Goal: Transaction & Acquisition: Purchase product/service

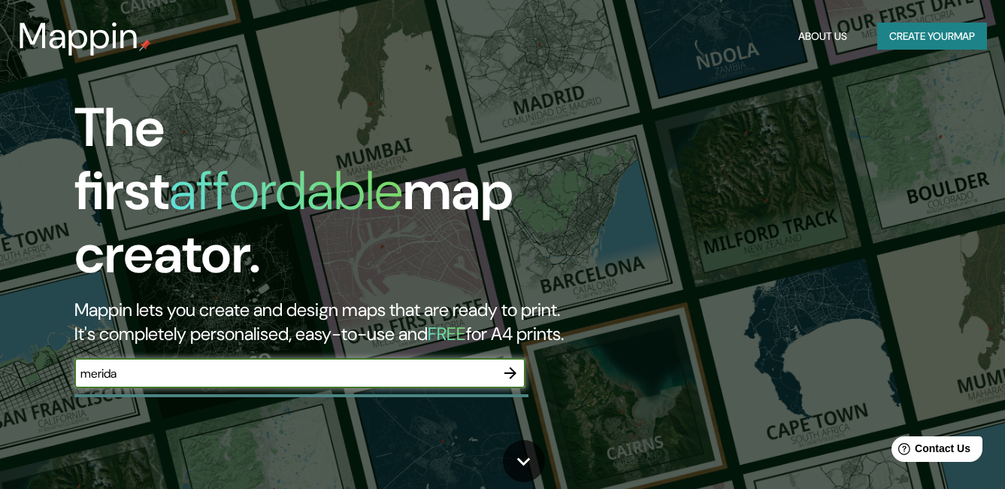
type input "merida"
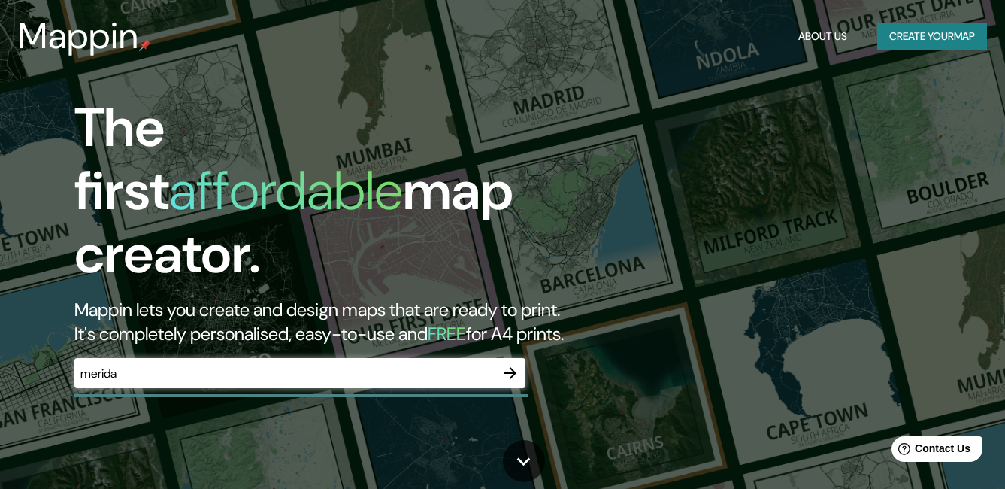
drag, startPoint x: 190, startPoint y: 367, endPoint x: 33, endPoint y: 365, distance: 157.1
click at [33, 365] on div "The first affordable map creator. Mappin lets you create and design maps that a…" at bounding box center [325, 249] width 603 height 307
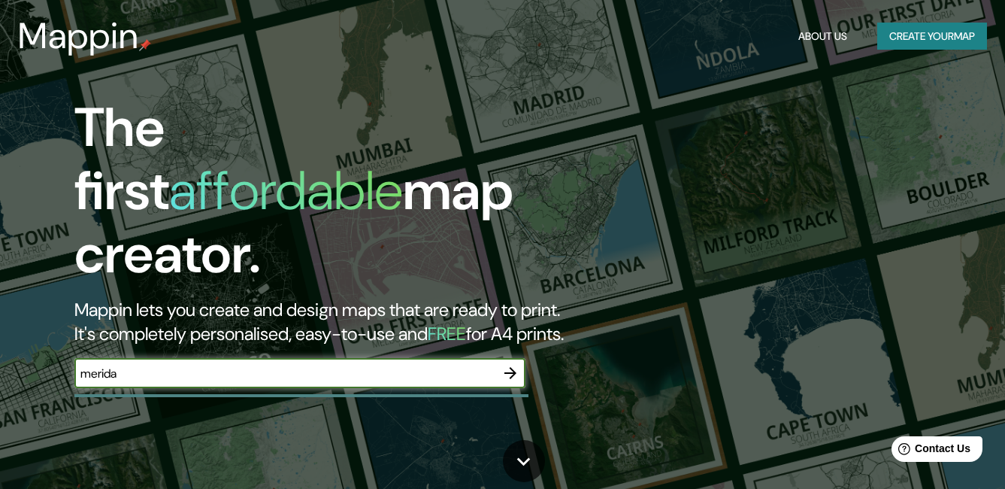
drag, startPoint x: 163, startPoint y: 357, endPoint x: 81, endPoint y: 359, distance: 82.0
click at [81, 365] on input "merida" at bounding box center [284, 373] width 421 height 17
type input "m"
type input "M"
type input "m"
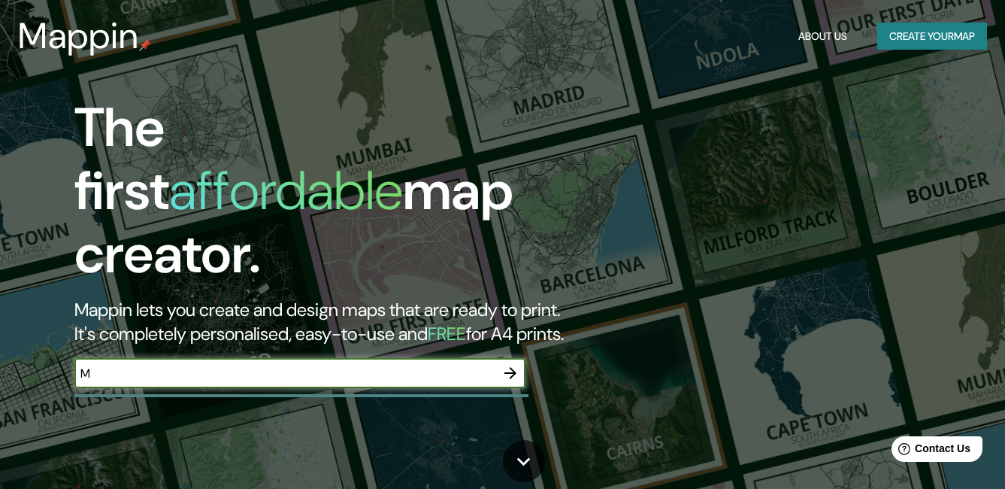
type input "M"
click at [886, 38] on button "Create your map" at bounding box center [932, 37] width 110 height 28
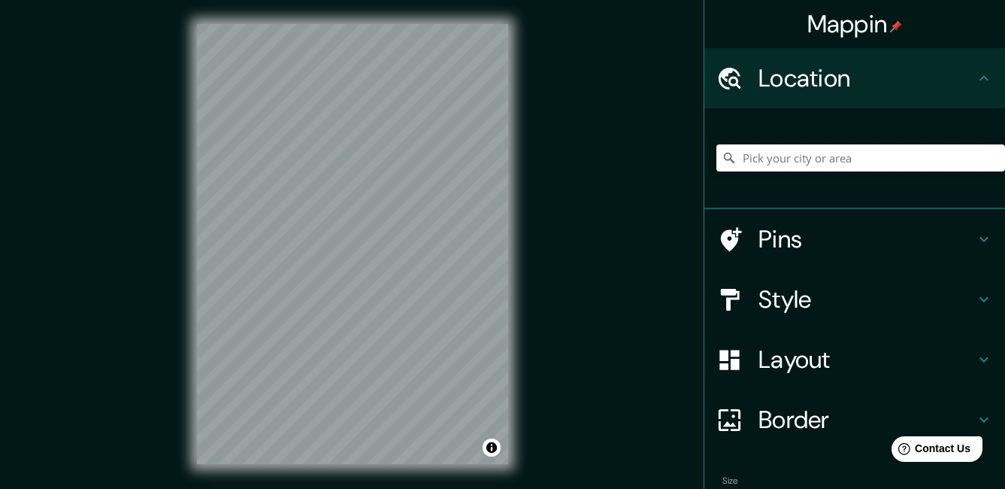
click at [817, 161] on input "Pick your city or area" at bounding box center [860, 157] width 289 height 27
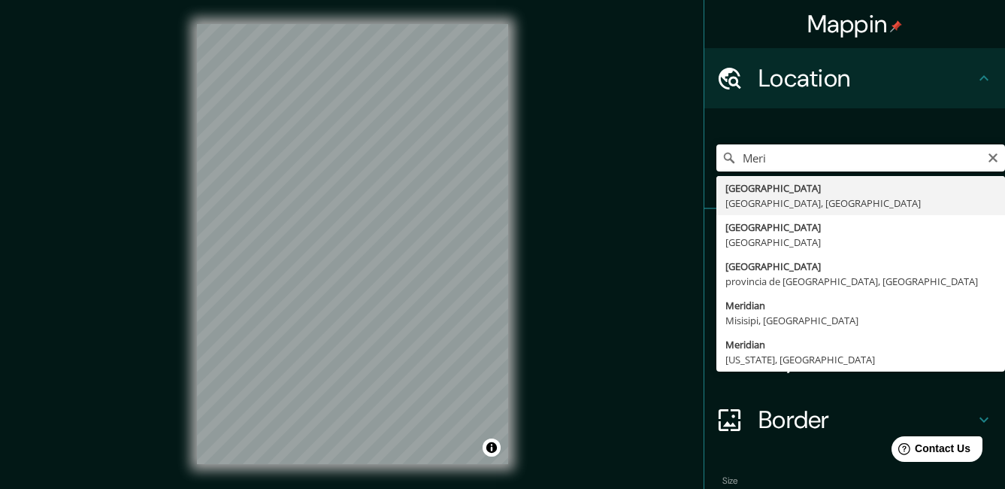
type input "[GEOGRAPHIC_DATA], [GEOGRAPHIC_DATA], [GEOGRAPHIC_DATA]"
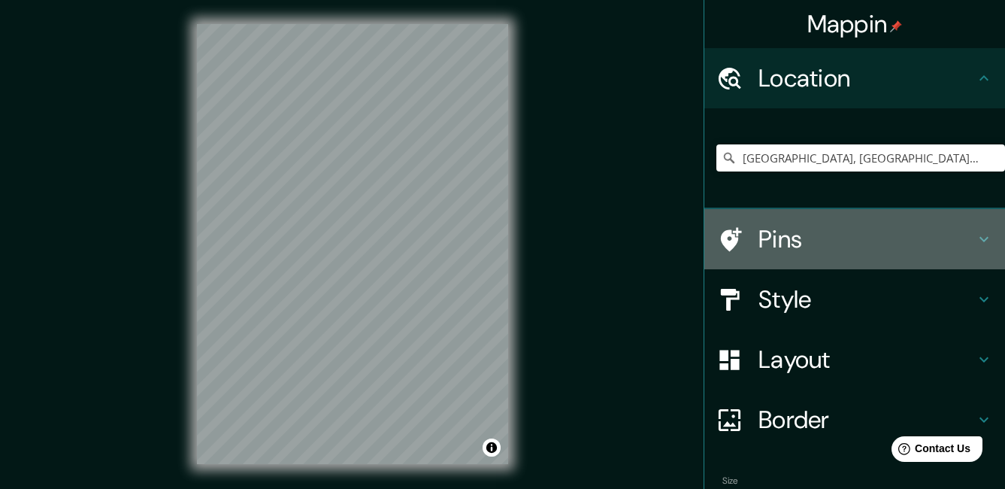
click at [777, 242] on h4 "Pins" at bounding box center [866, 239] width 216 height 30
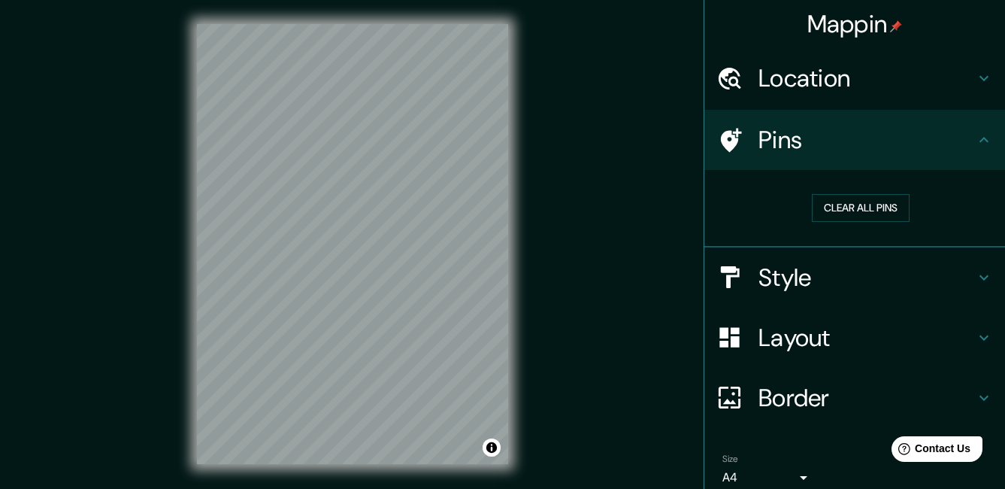
click at [798, 159] on div "Pins" at bounding box center [854, 140] width 301 height 60
click at [767, 275] on h4 "Style" at bounding box center [866, 277] width 216 height 30
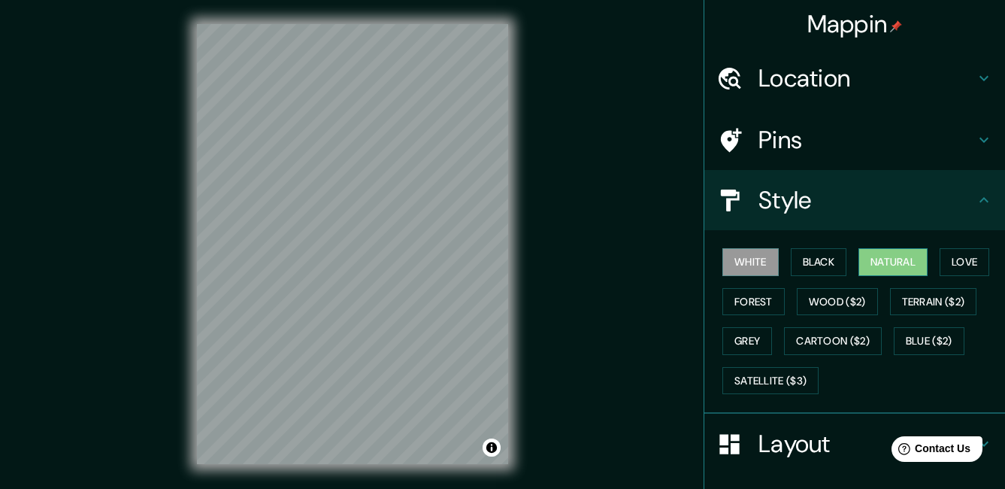
click at [909, 270] on button "Natural" at bounding box center [892, 262] width 69 height 28
click at [754, 304] on button "Forest" at bounding box center [753, 302] width 62 height 28
click at [758, 267] on button "White" at bounding box center [750, 262] width 56 height 28
click at [816, 273] on button "Black" at bounding box center [819, 262] width 56 height 28
click at [879, 262] on button "Natural" at bounding box center [892, 262] width 69 height 28
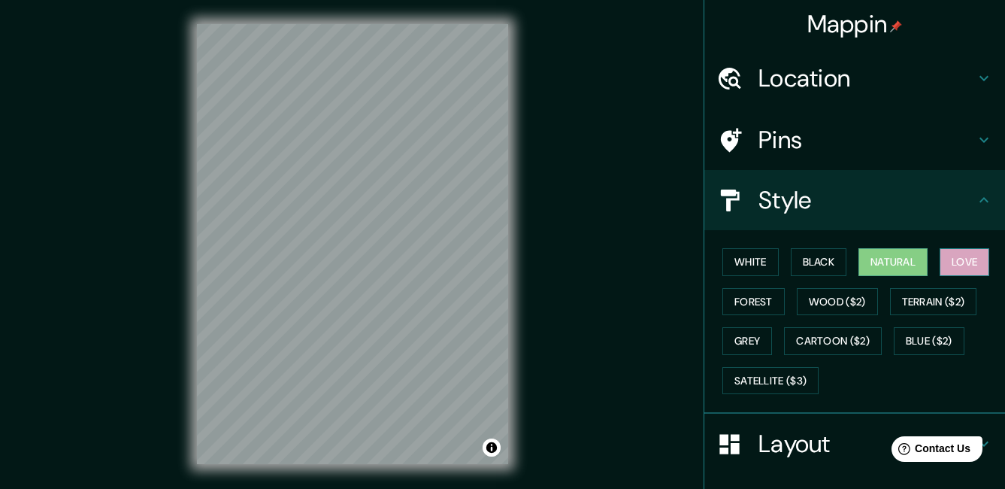
click at [958, 264] on button "Love" at bounding box center [965, 262] width 50 height 28
click at [730, 270] on button "White" at bounding box center [750, 262] width 56 height 28
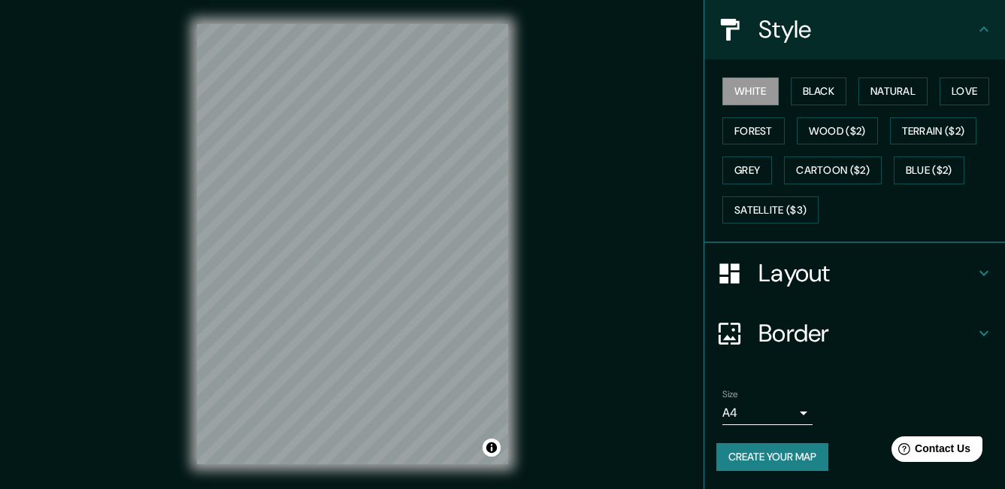
click at [815, 278] on h4 "Layout" at bounding box center [866, 273] width 216 height 30
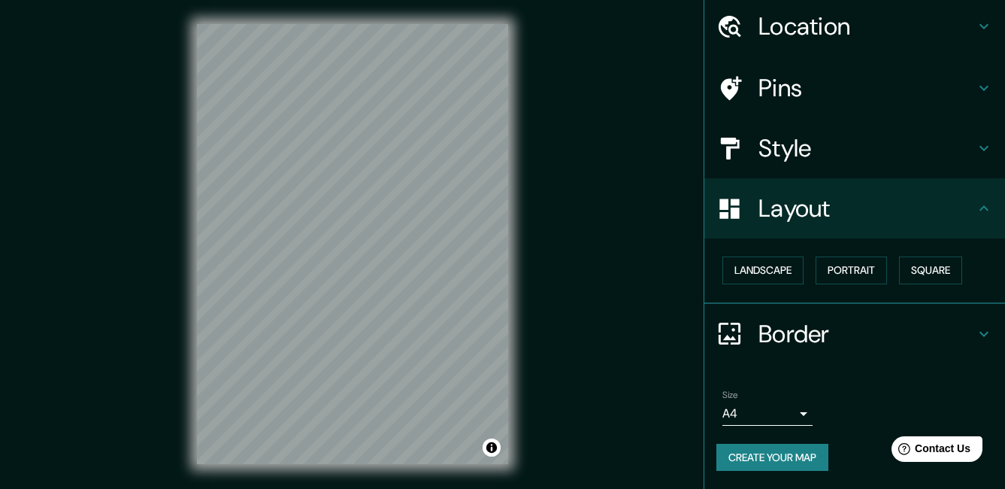
scroll to position [52, 0]
click at [785, 273] on button "Landscape" at bounding box center [762, 270] width 81 height 28
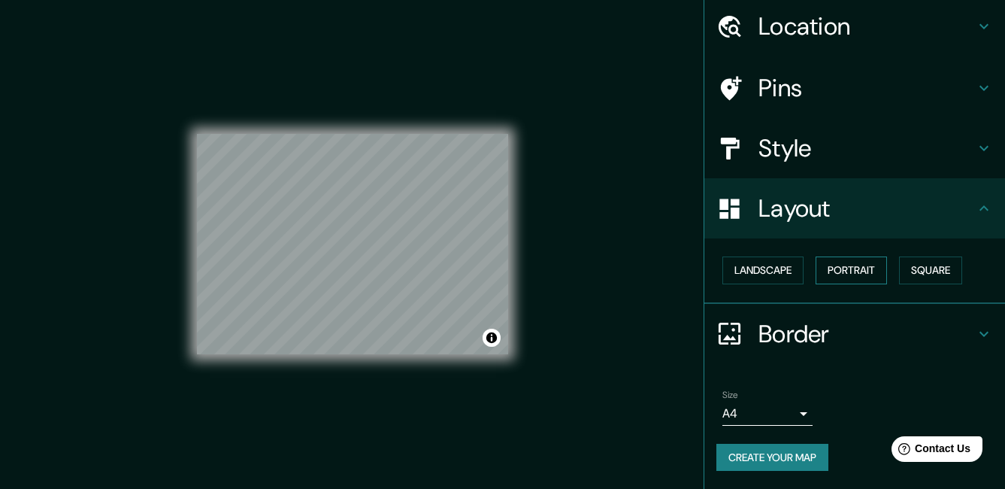
click at [840, 268] on button "Portrait" at bounding box center [851, 270] width 71 height 28
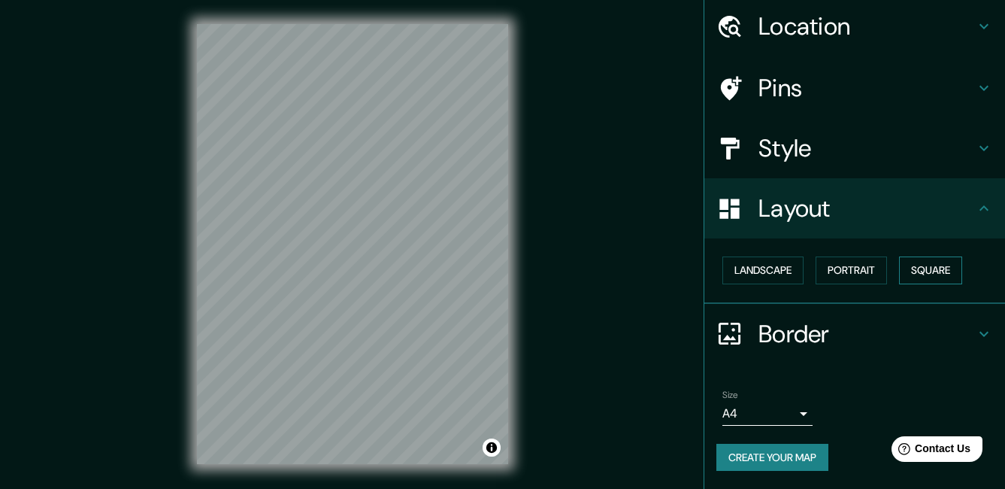
click at [914, 268] on button "Square" at bounding box center [930, 270] width 63 height 28
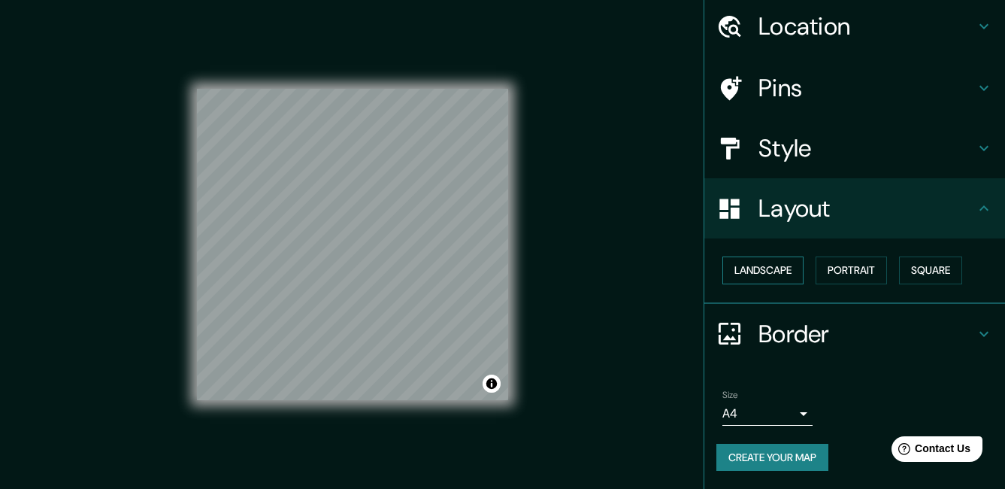
click at [770, 268] on button "Landscape" at bounding box center [762, 270] width 81 height 28
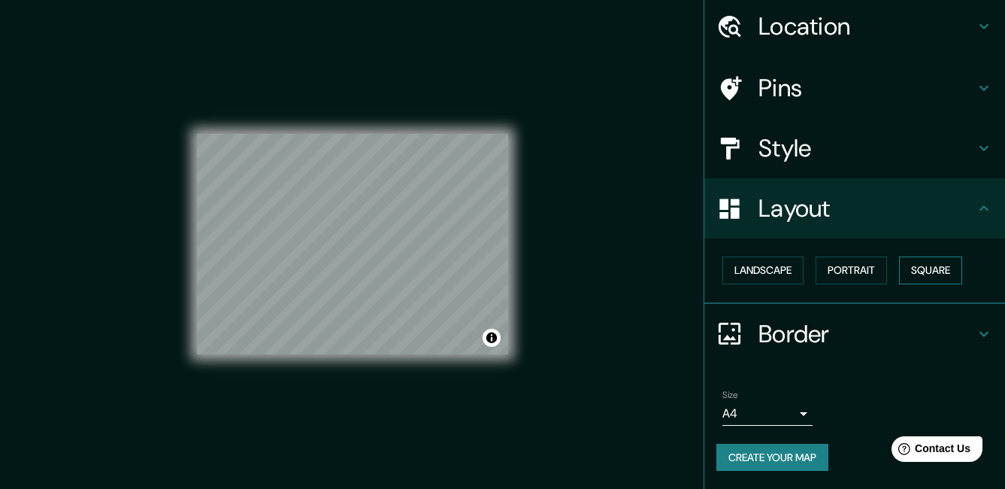
click at [931, 264] on button "Square" at bounding box center [930, 270] width 63 height 28
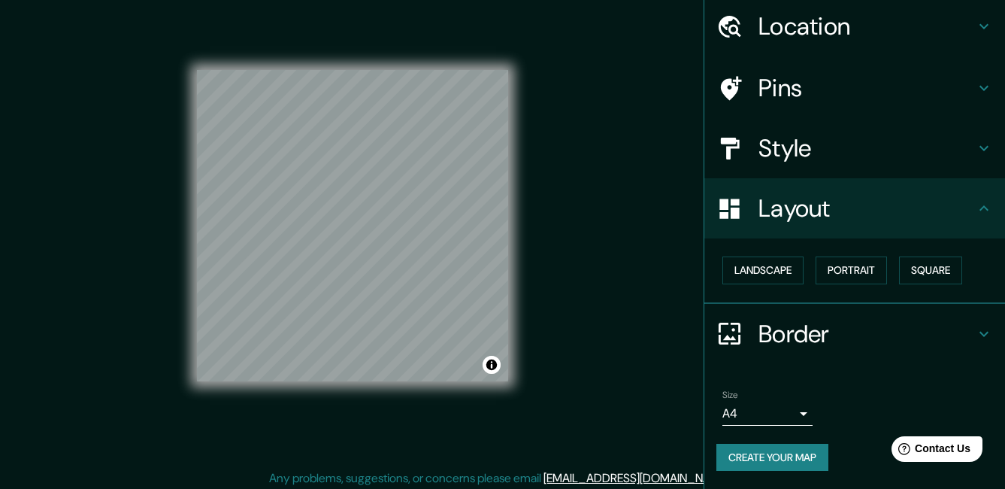
scroll to position [23, 0]
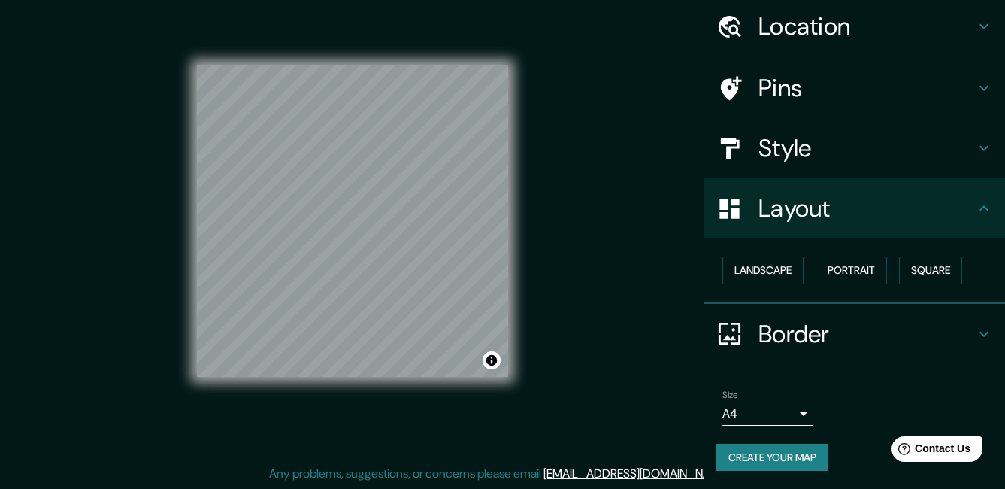
click at [795, 325] on h4 "Border" at bounding box center [866, 334] width 216 height 30
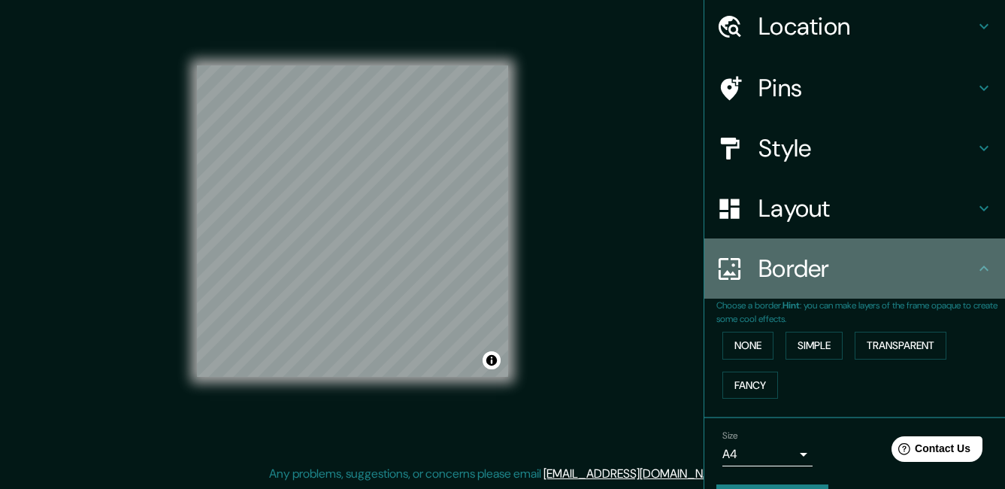
click at [821, 289] on div "Border" at bounding box center [854, 268] width 301 height 60
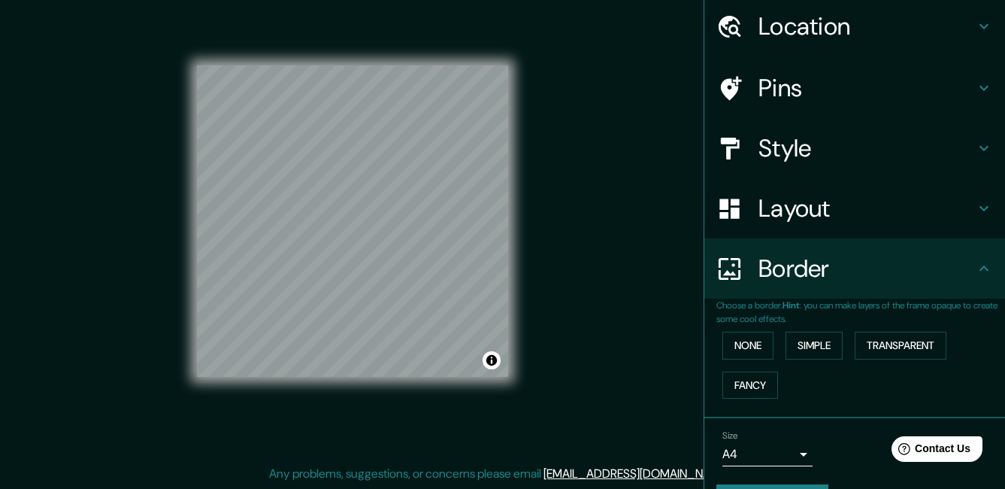
click at [797, 162] on h4 "Style" at bounding box center [866, 148] width 216 height 30
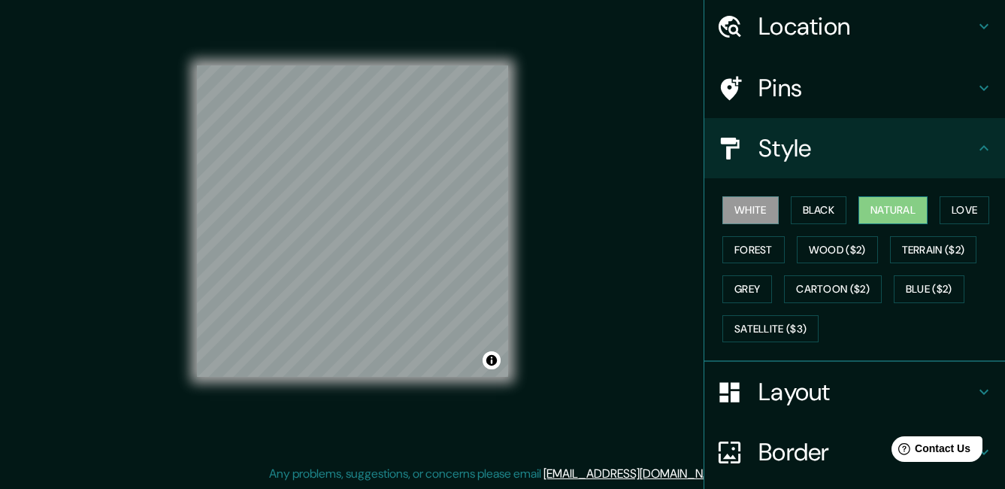
scroll to position [0, 0]
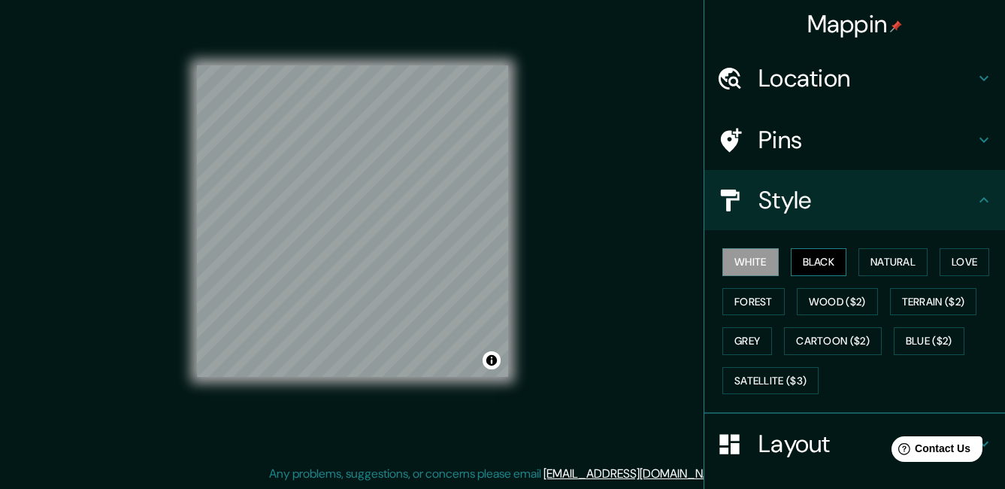
click at [792, 265] on button "Black" at bounding box center [819, 262] width 56 height 28
click at [867, 264] on button "Natural" at bounding box center [892, 262] width 69 height 28
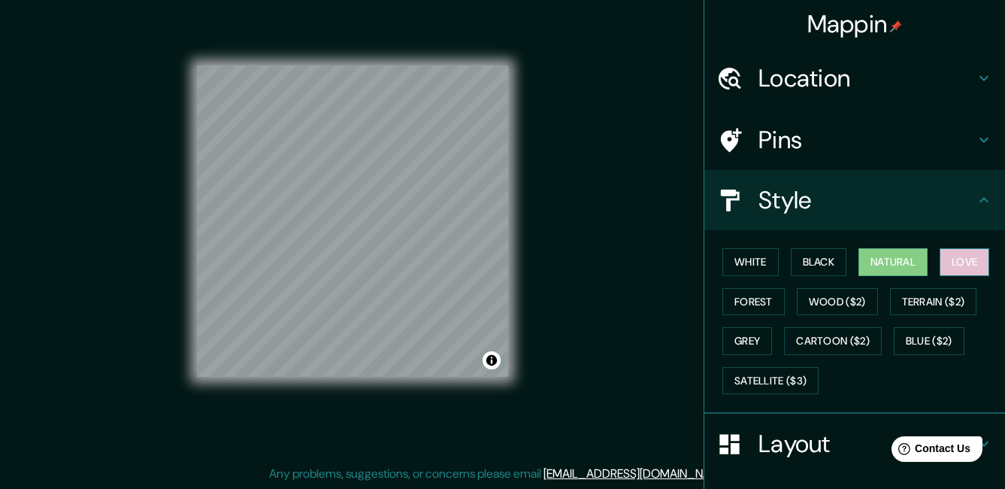
click at [949, 258] on button "Love" at bounding box center [965, 262] width 50 height 28
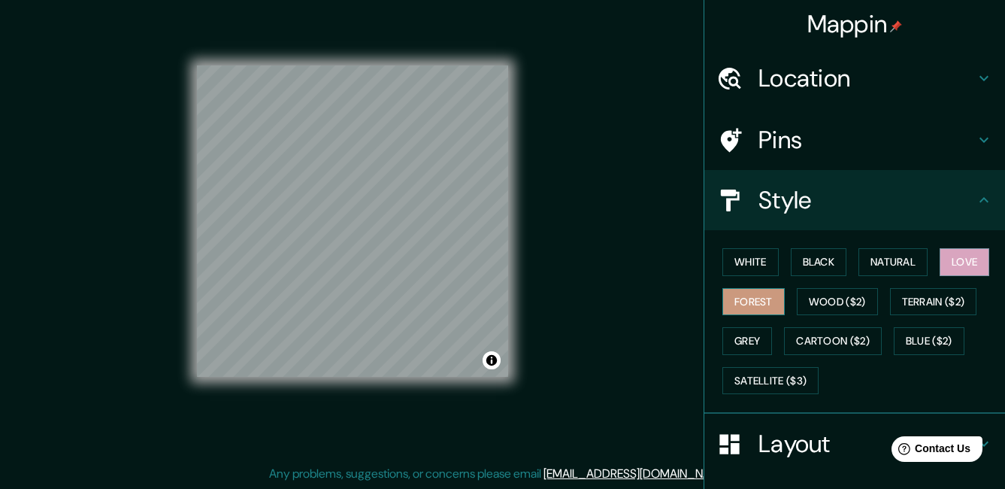
click at [747, 310] on button "Forest" at bounding box center [753, 302] width 62 height 28
click at [749, 264] on button "White" at bounding box center [750, 262] width 56 height 28
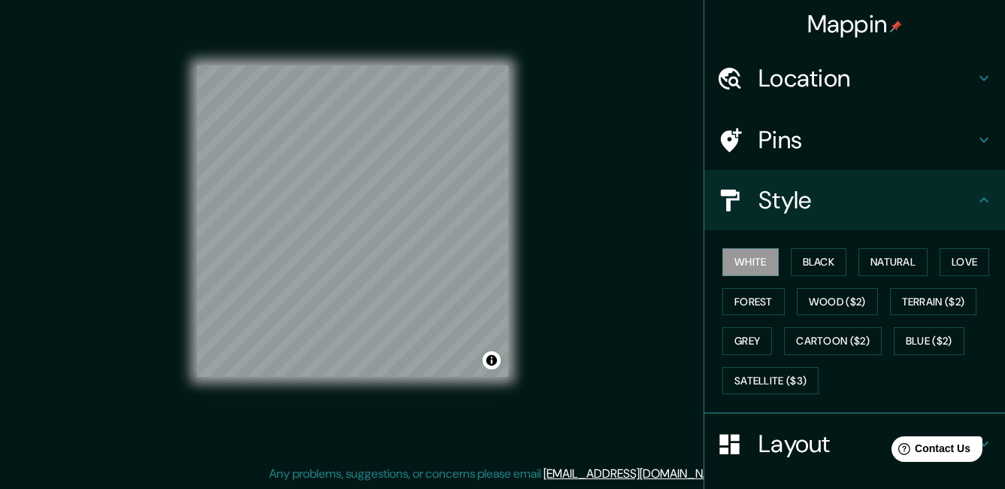
click at [975, 198] on icon at bounding box center [984, 200] width 18 height 18
click at [933, 152] on h4 "Pins" at bounding box center [866, 140] width 216 height 30
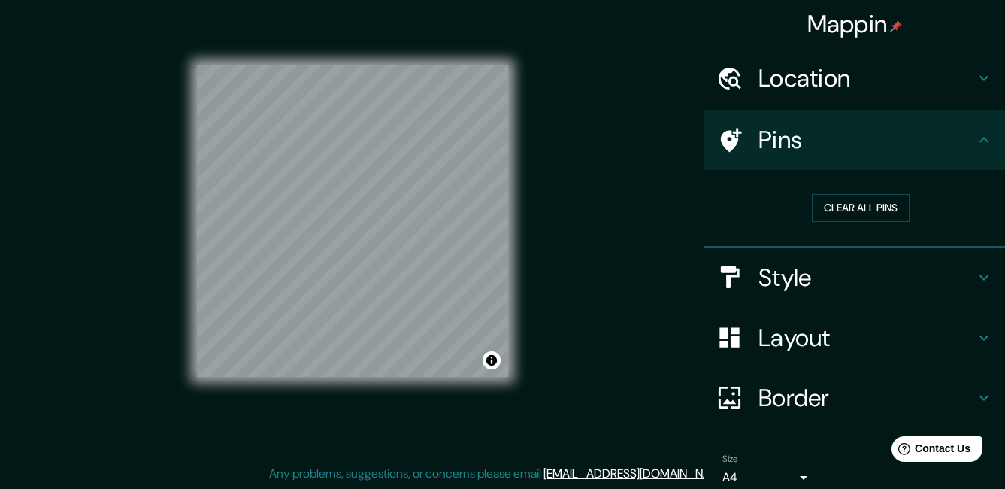
click at [933, 152] on h4 "Pins" at bounding box center [866, 140] width 216 height 30
click at [833, 211] on button "Clear all pins" at bounding box center [861, 208] width 98 height 28
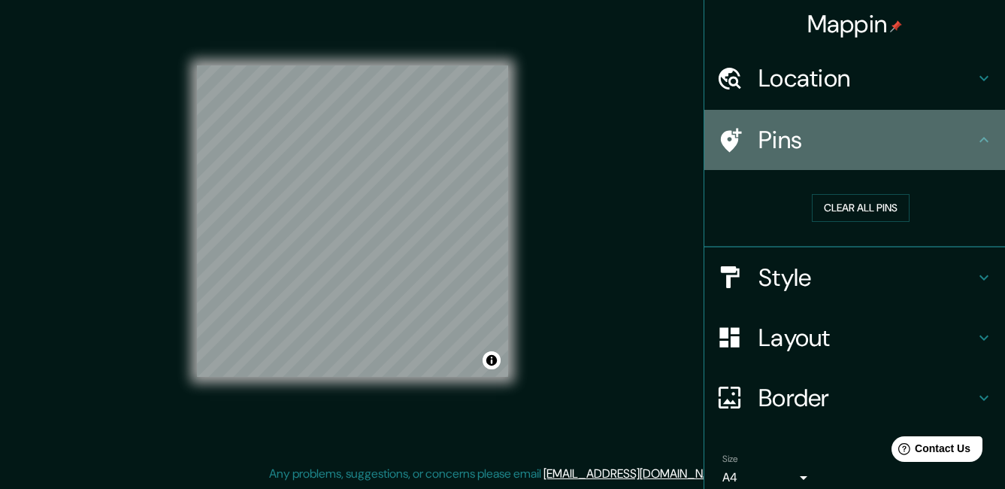
click at [916, 149] on h4 "Pins" at bounding box center [866, 140] width 216 height 30
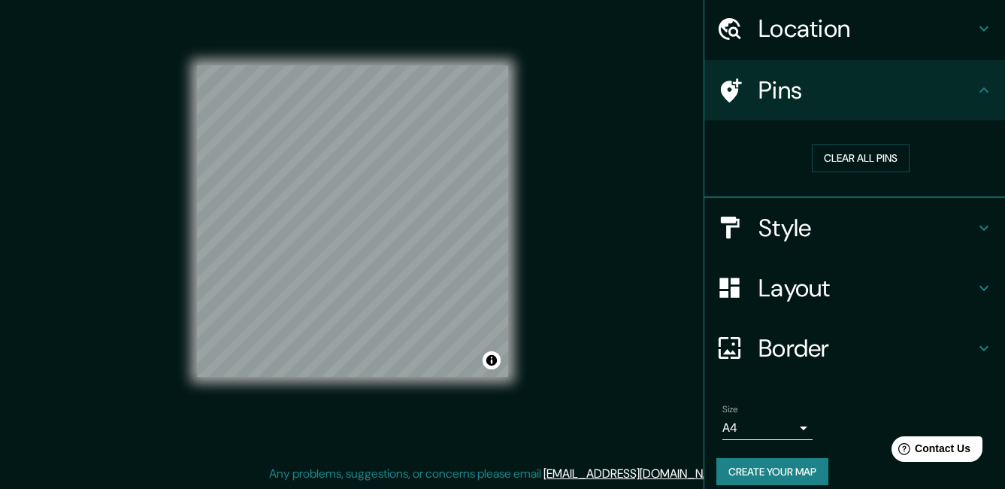
scroll to position [64, 0]
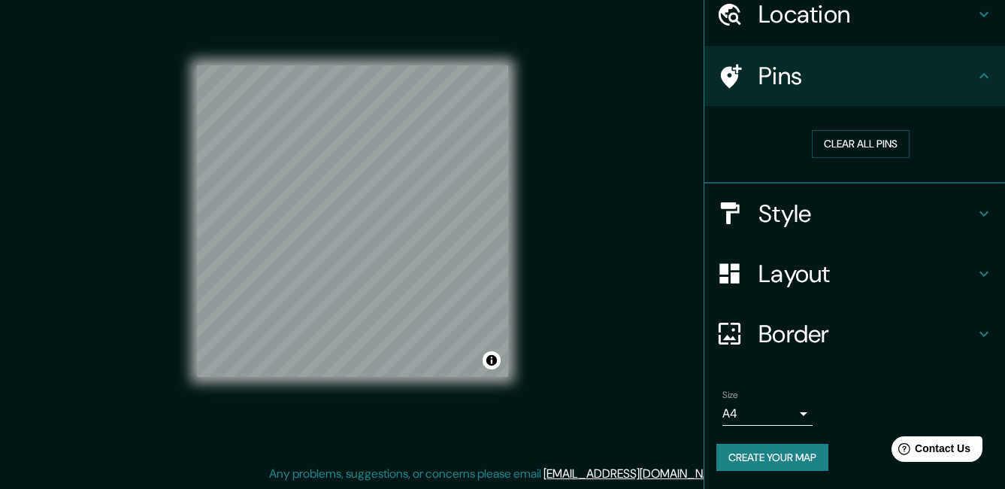
click at [796, 404] on body "Mappin Location [GEOGRAPHIC_DATA], [GEOGRAPHIC_DATA], [GEOGRAPHIC_DATA] Pins Cl…" at bounding box center [502, 221] width 1005 height 489
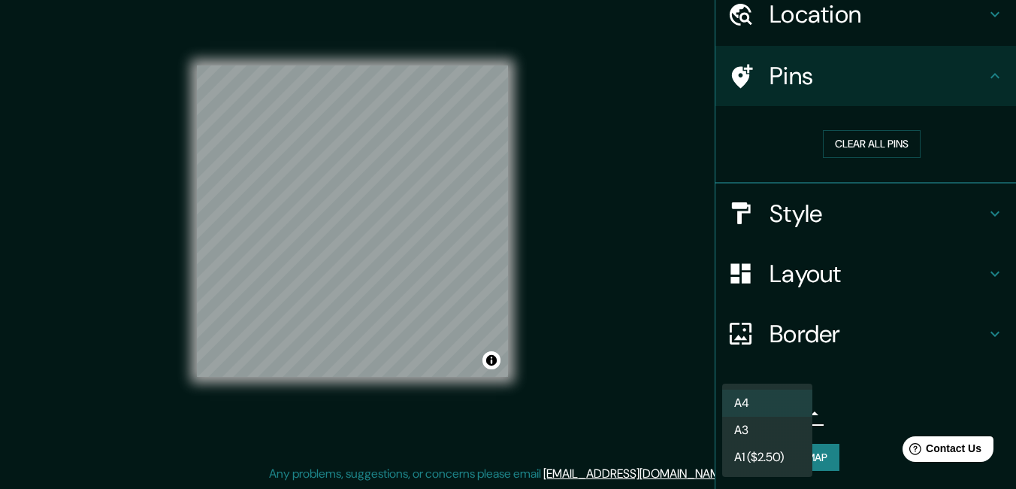
click at [843, 398] on div at bounding box center [508, 244] width 1016 height 489
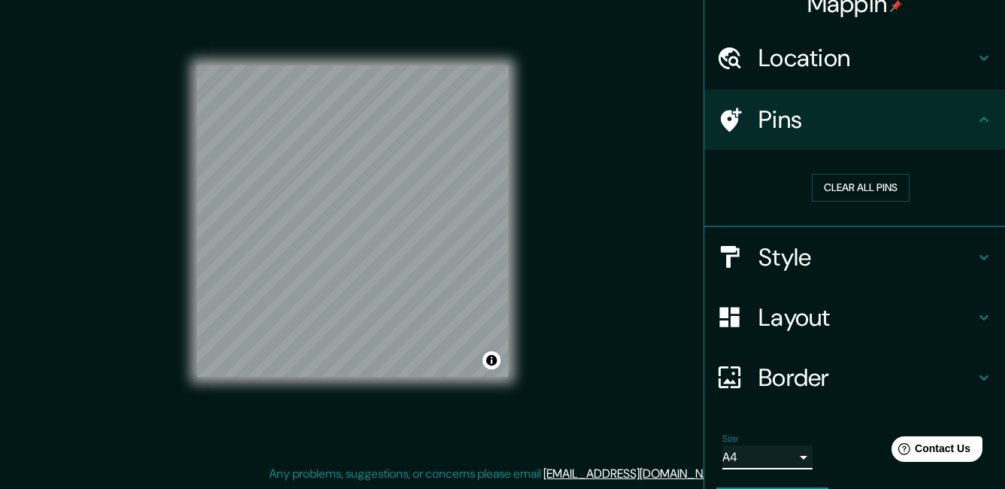
scroll to position [0, 0]
